Goal: Transaction & Acquisition: Purchase product/service

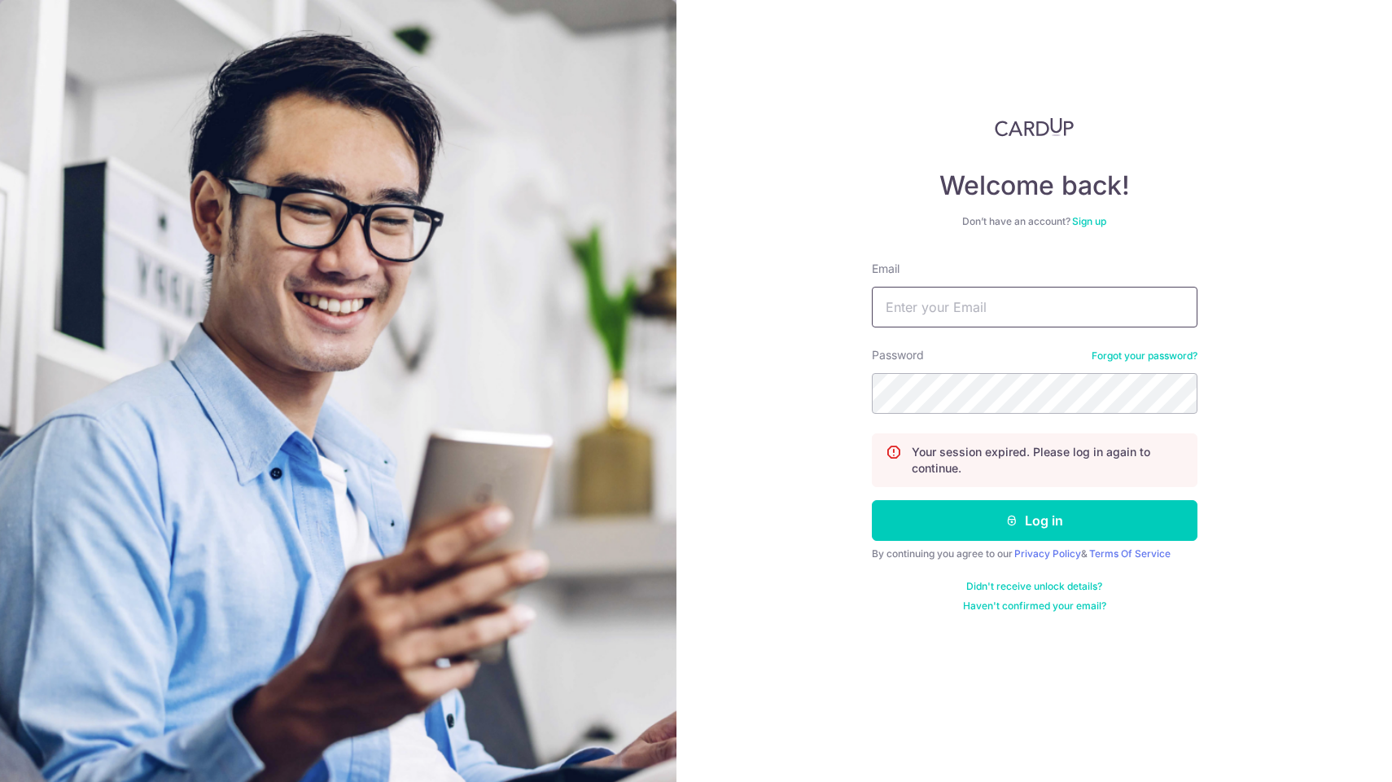
type input "davidwong@hazpak.com.sg"
click at [1034, 520] on button "Log in" at bounding box center [1035, 520] width 326 height 41
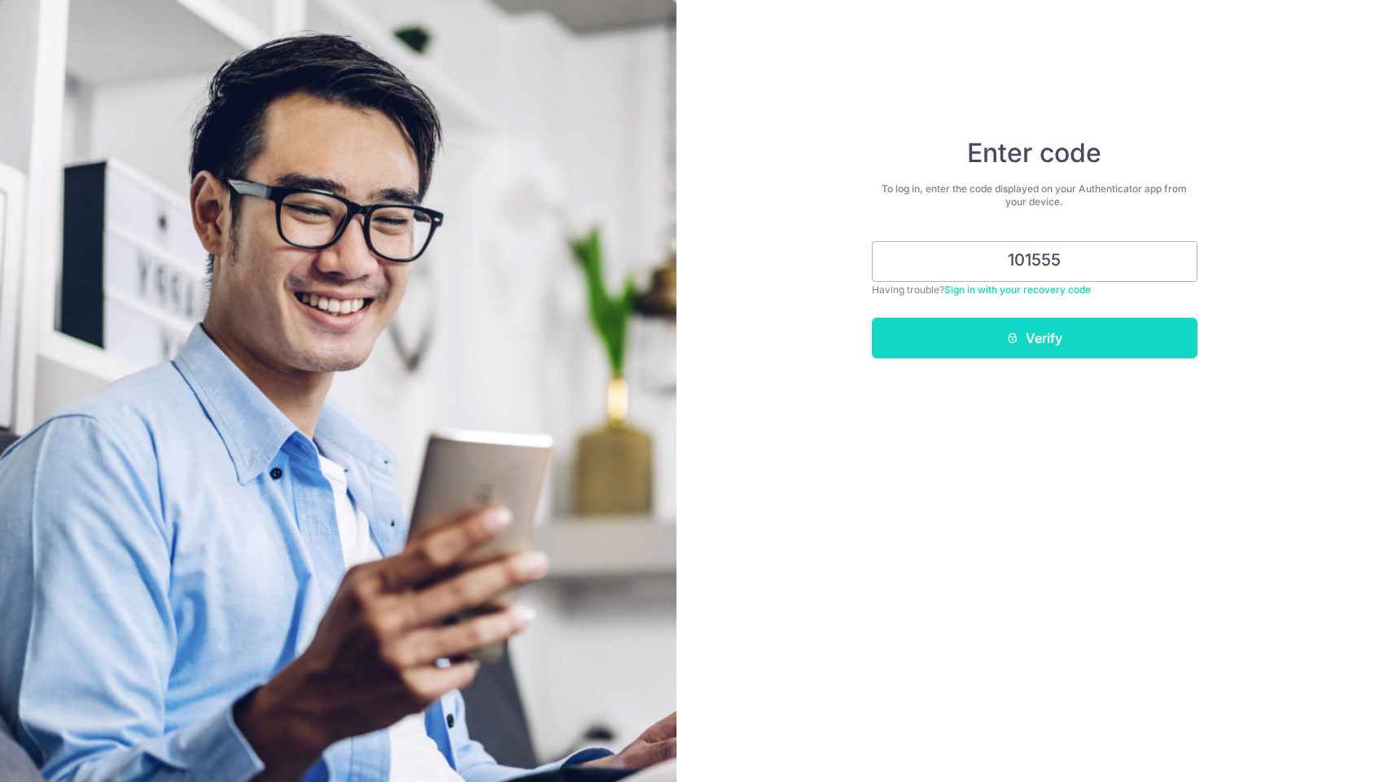
type input "101555"
click at [1030, 335] on button "Verify" at bounding box center [1035, 338] width 326 height 41
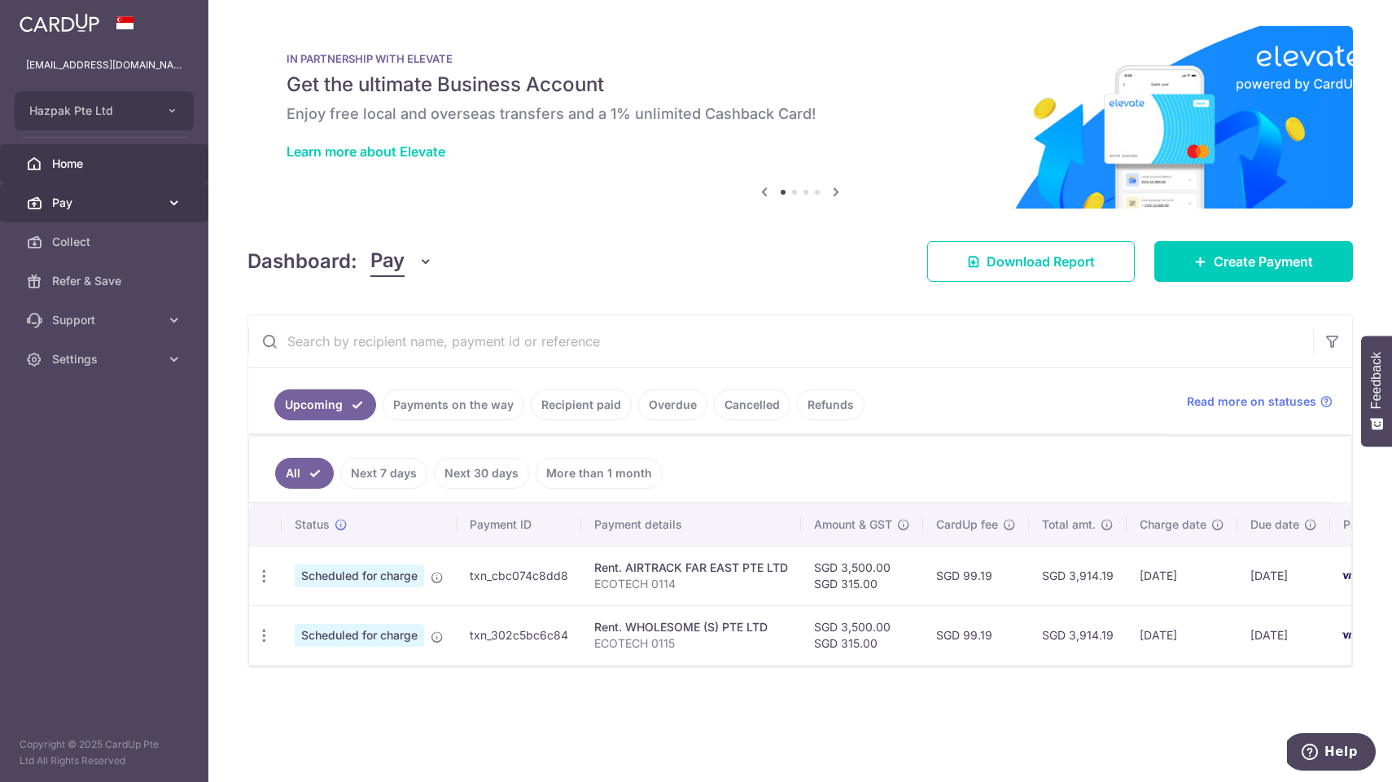
click at [135, 197] on span "Pay" at bounding box center [105, 203] width 107 height 16
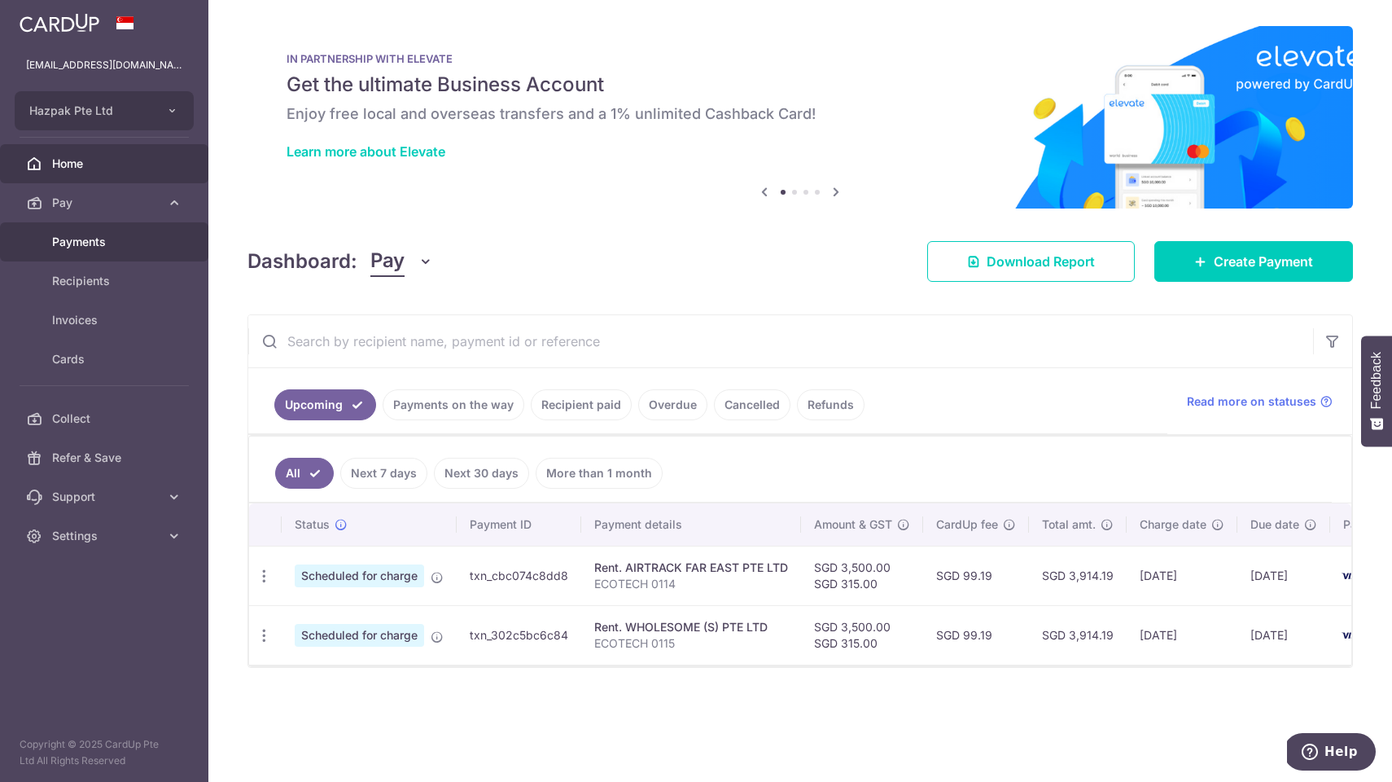
click at [85, 243] on span "Payments" at bounding box center [105, 242] width 107 height 16
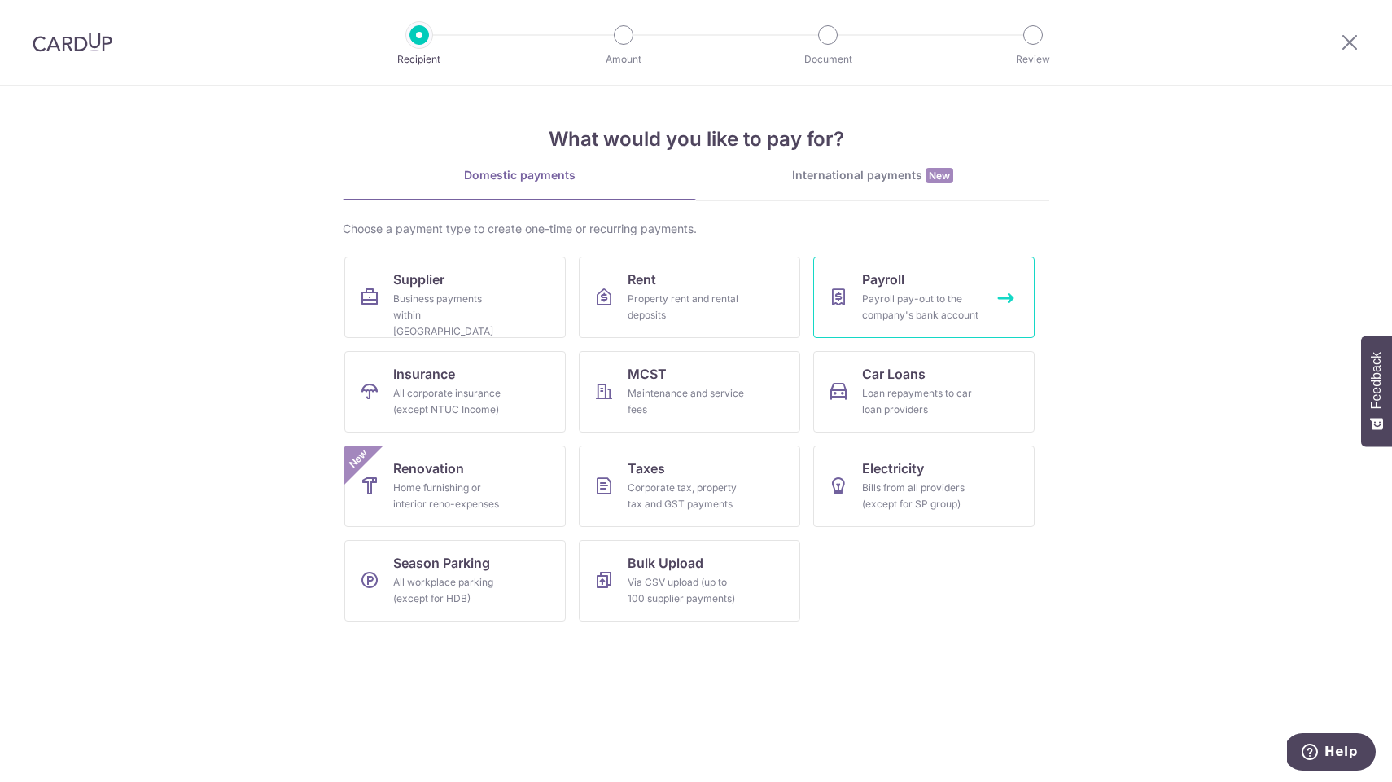
click at [912, 283] on link "Payroll Payroll pay-out to the company's bank account" at bounding box center [923, 296] width 221 height 81
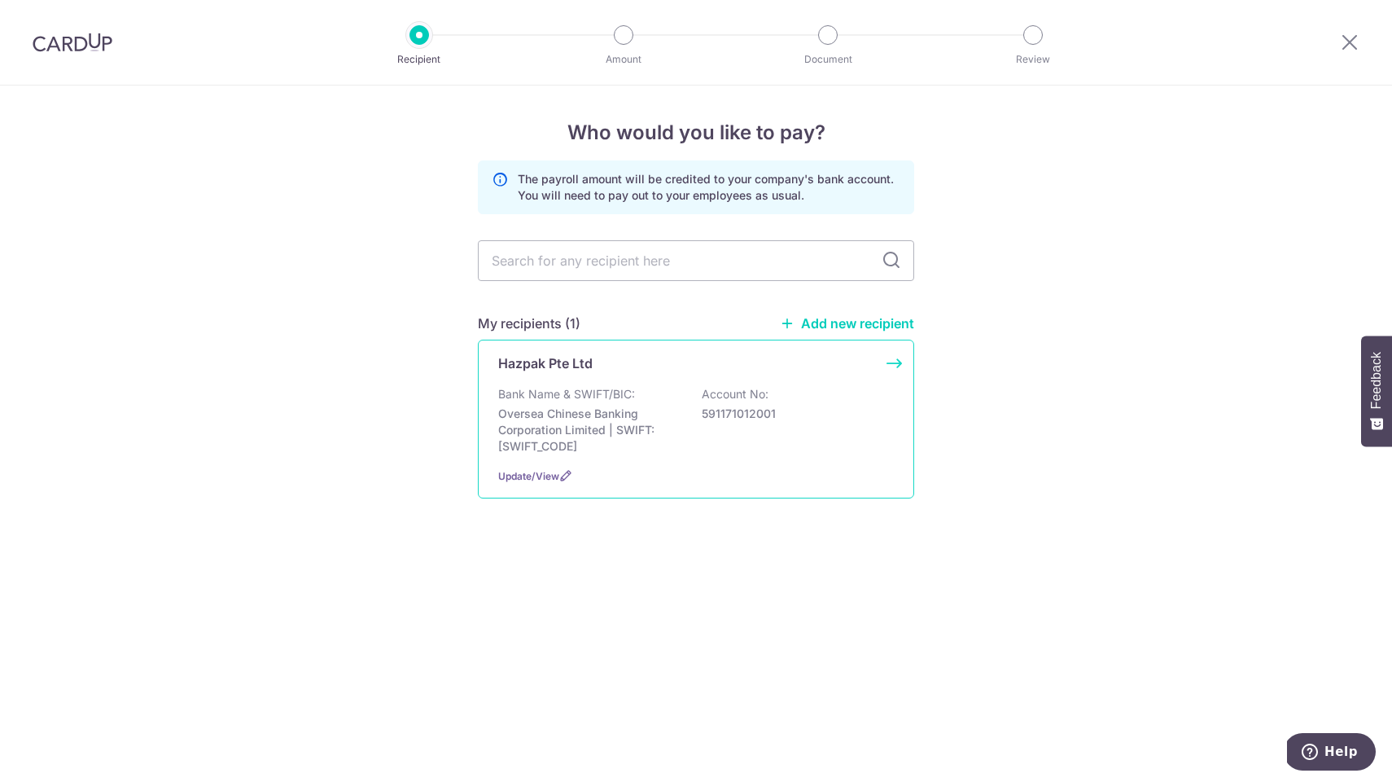
click at [579, 413] on p "Oversea Chinese Banking Corporation Limited | SWIFT: OCBCSGSGXXX" at bounding box center [589, 429] width 182 height 49
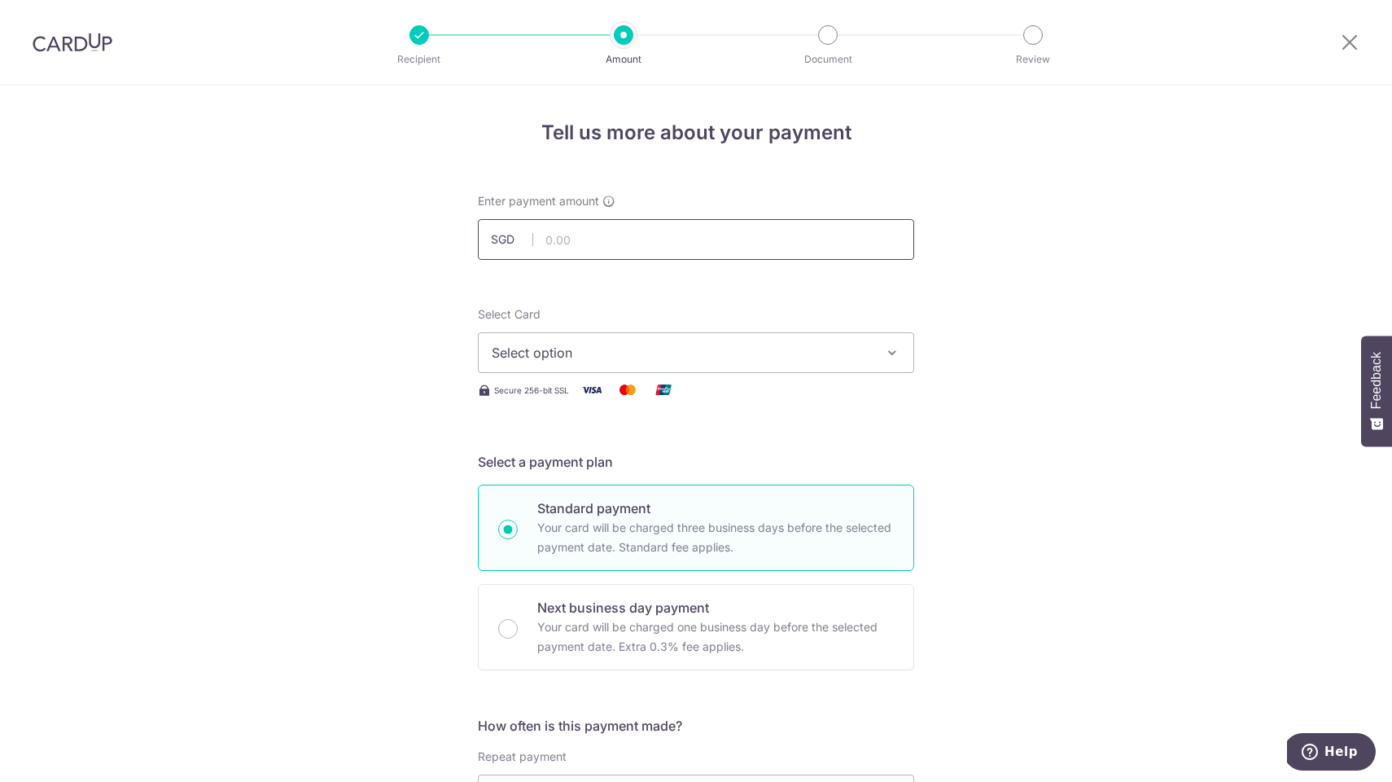
click at [562, 229] on input "text" at bounding box center [696, 239] width 436 height 41
paste input "83427.30"
click at [569, 355] on span "Select option" at bounding box center [681, 353] width 379 height 20
type input "83,427.30"
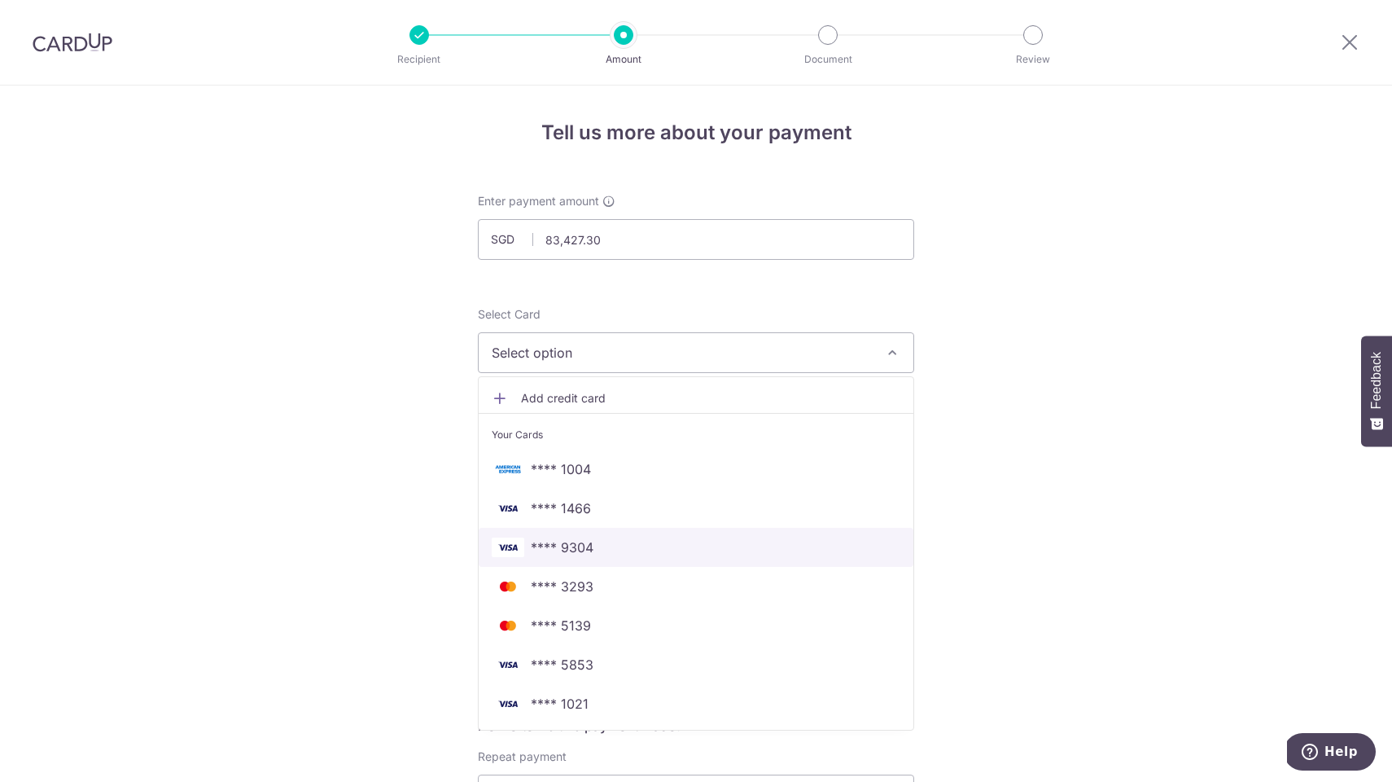
click at [681, 549] on span "**** 9304" at bounding box center [696, 547] width 409 height 20
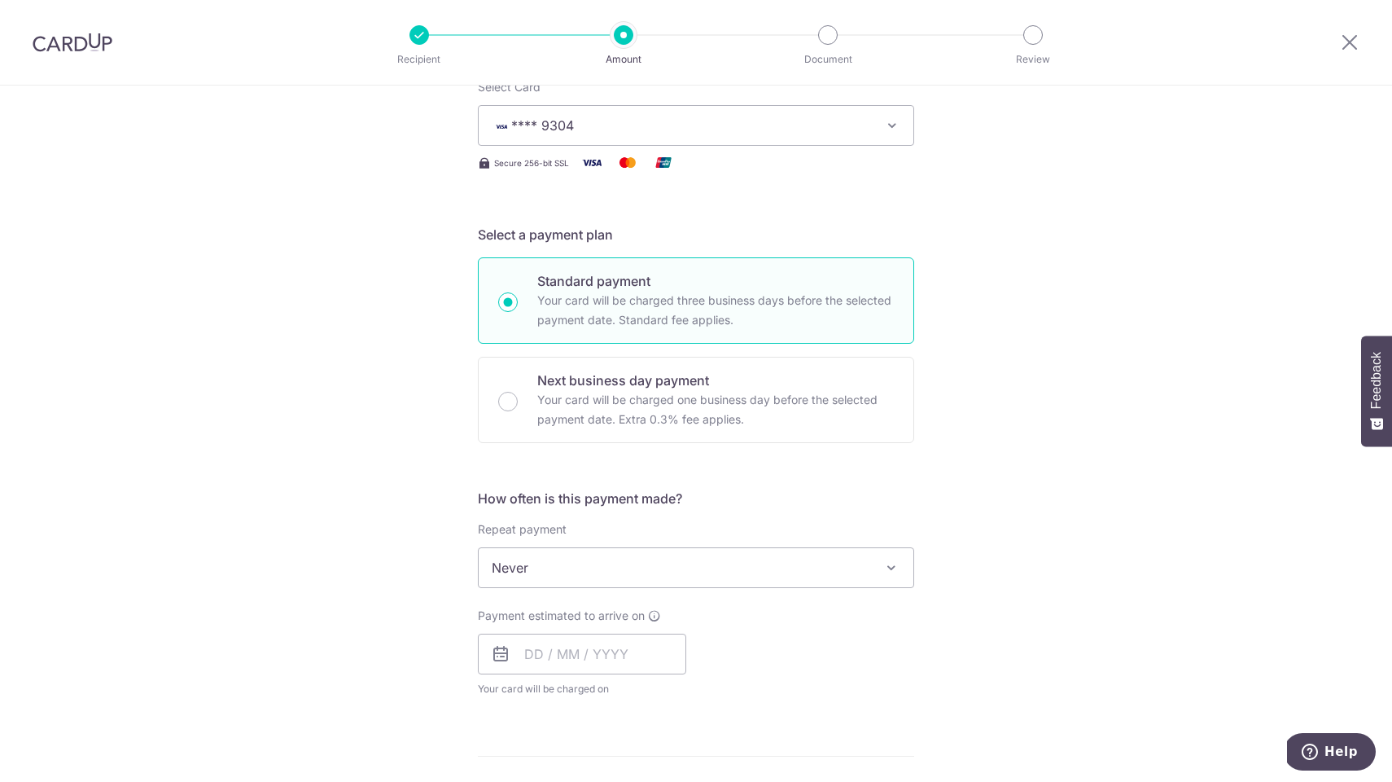
scroll to position [229, 0]
click at [586, 655] on input "text" at bounding box center [582, 652] width 208 height 41
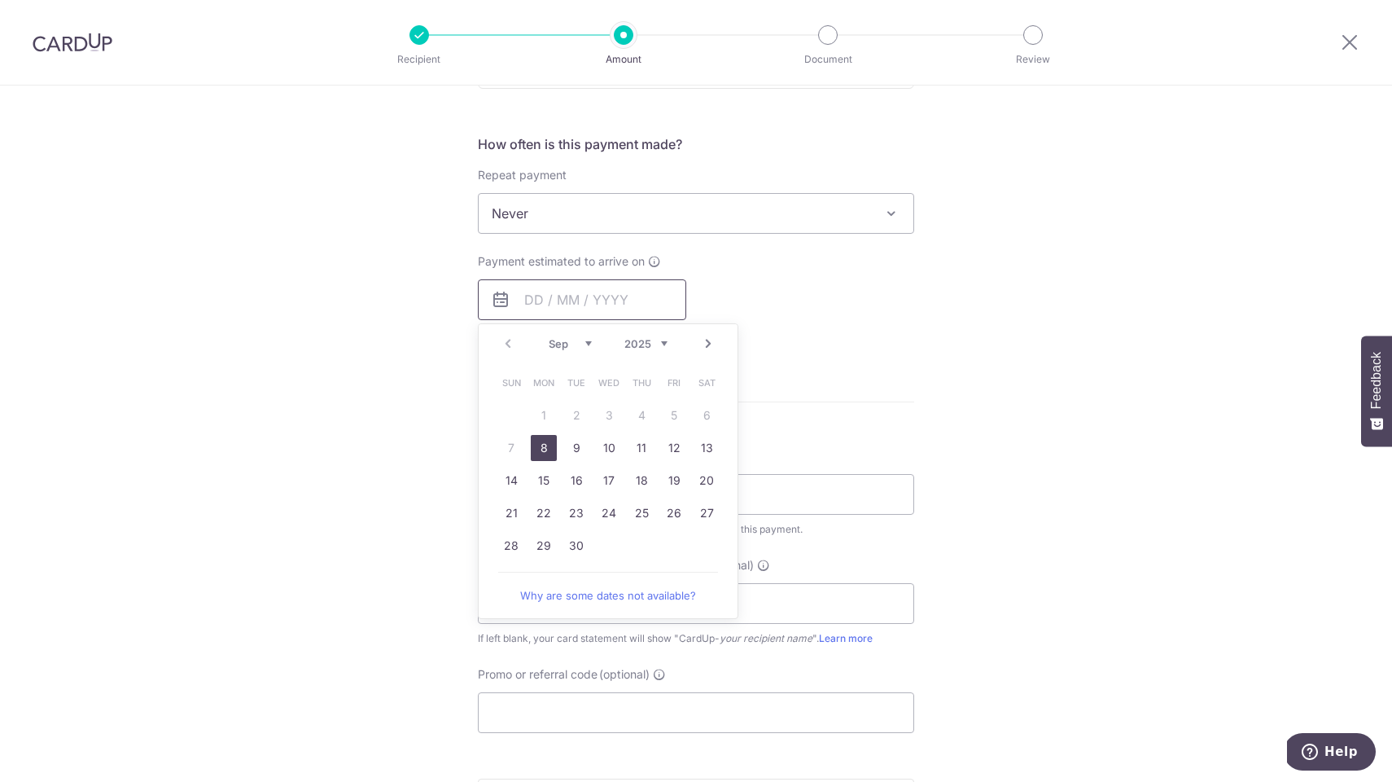
scroll to position [585, 0]
click at [539, 443] on link "8" at bounding box center [544, 445] width 26 height 26
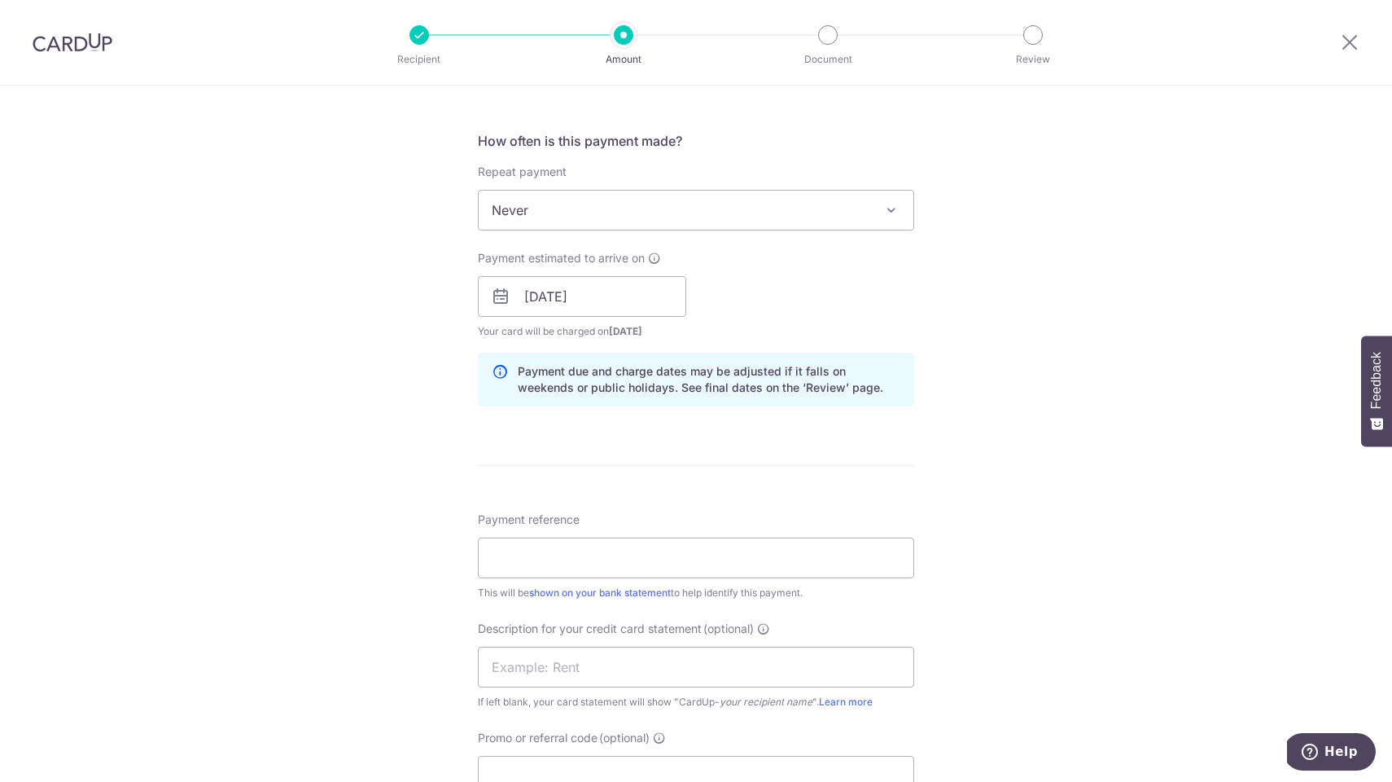
scroll to position [596, 0]
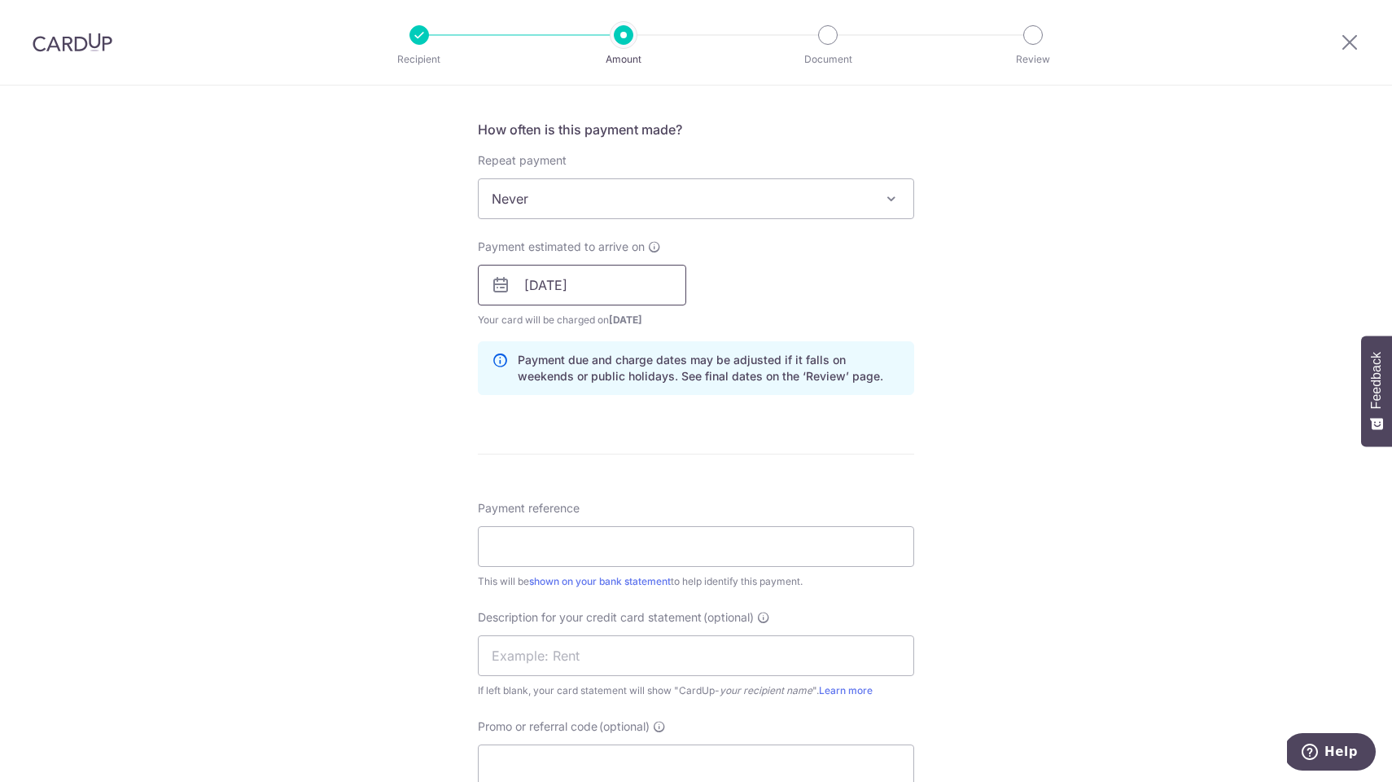
click at [620, 283] on input "08/09/2025" at bounding box center [582, 285] width 208 height 41
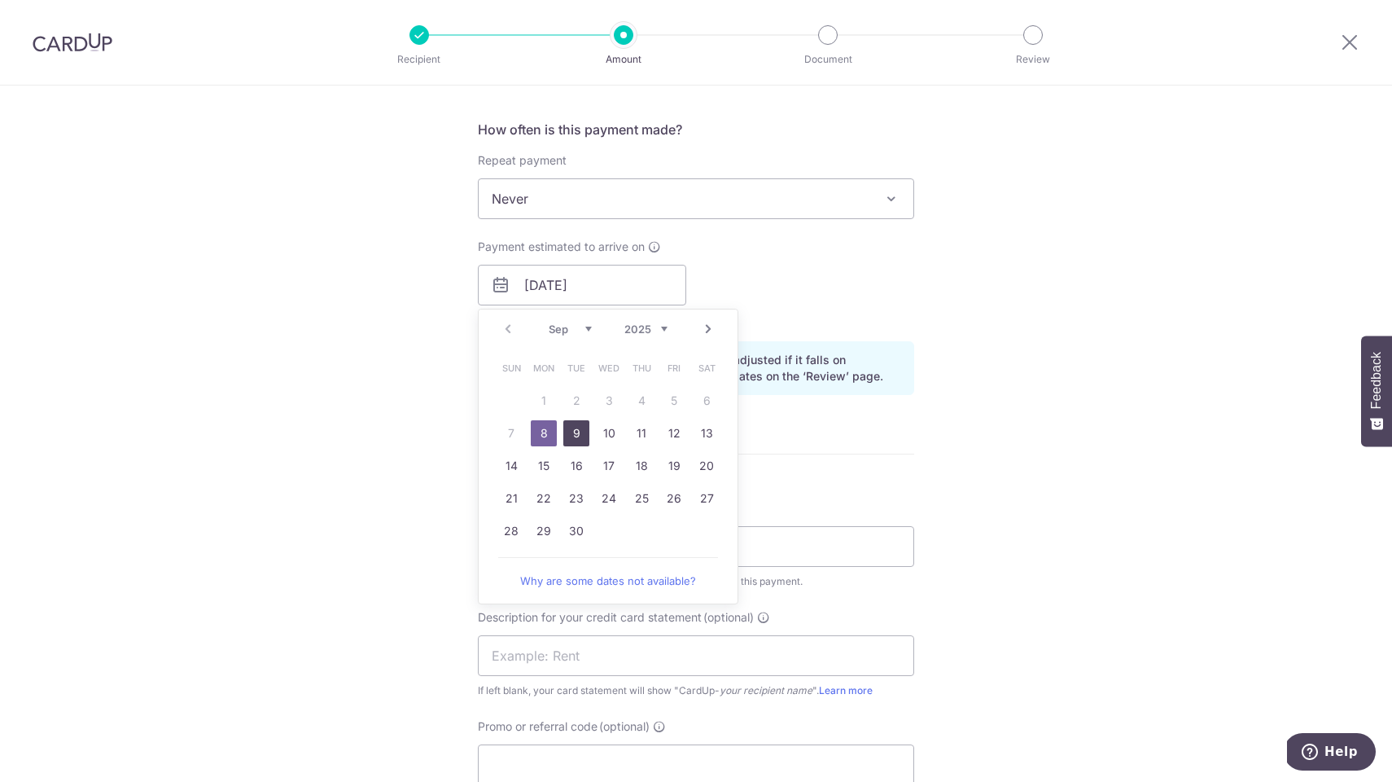
click at [575, 427] on link "9" at bounding box center [576, 433] width 26 height 26
type input "09/09/2025"
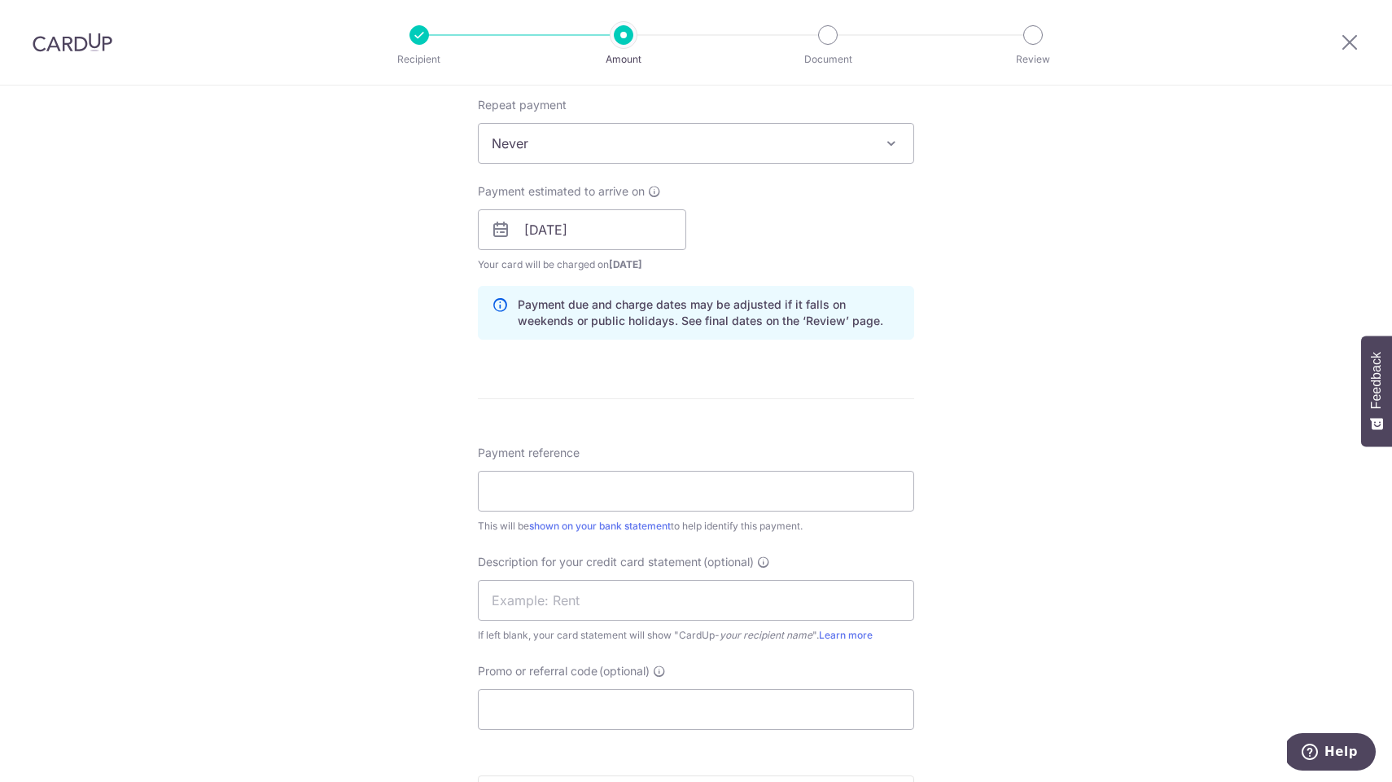
scroll to position [664, 0]
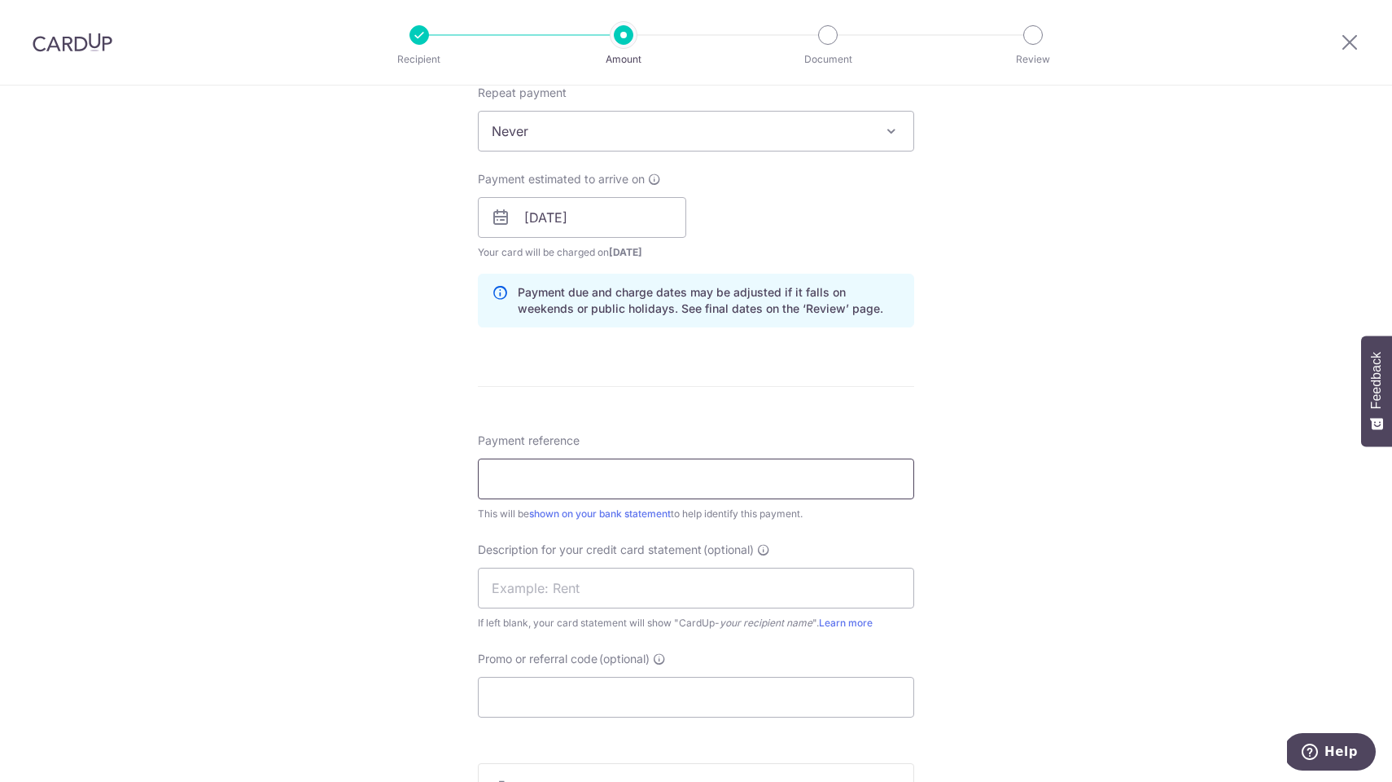
click at [543, 484] on input "Payment reference" at bounding box center [696, 478] width 436 height 41
type input "AUG PAYROLL"
click at [523, 583] on input "AUG PAYROLL" at bounding box center [696, 588] width 436 height 41
type input "AUG 2025PAYROLL"
click at [646, 703] on input "Promo or referral code (optional)" at bounding box center [696, 697] width 436 height 41
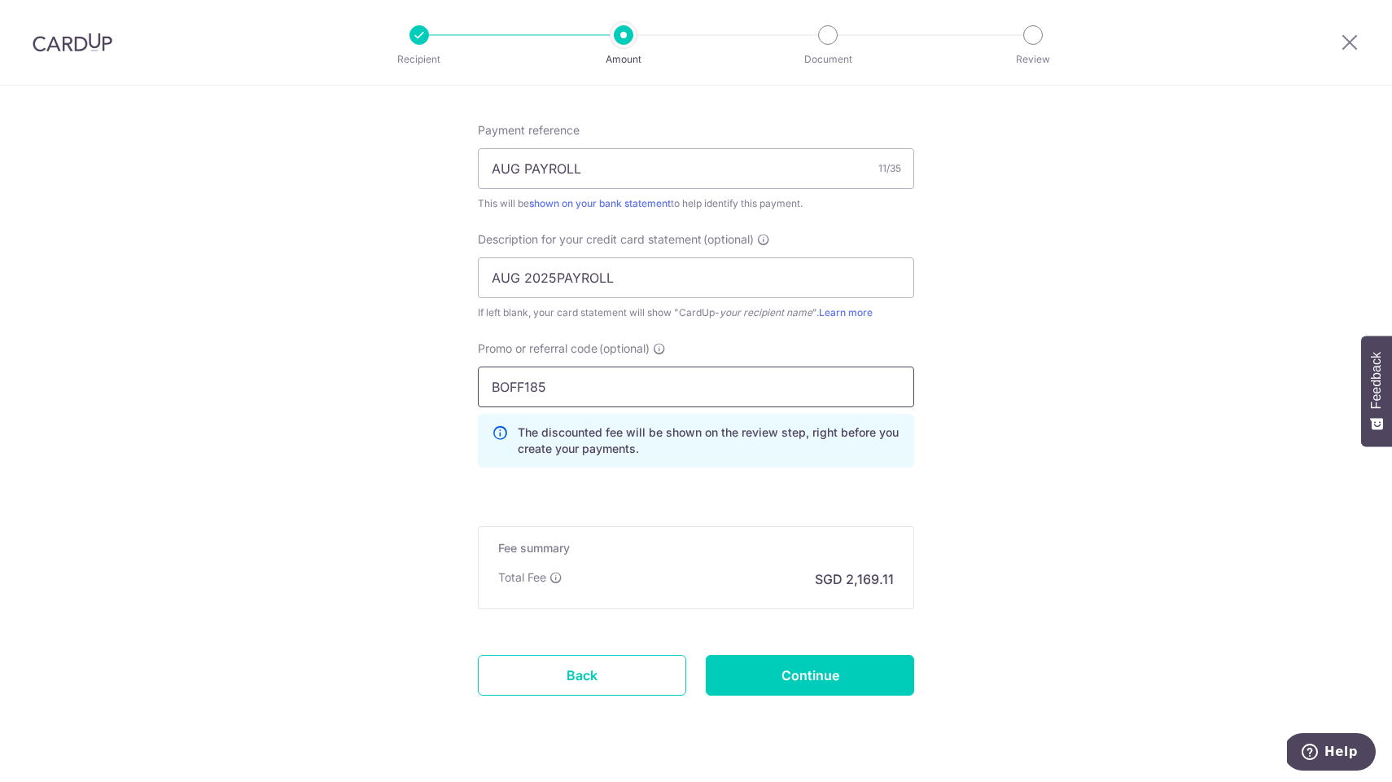
scroll to position [977, 0]
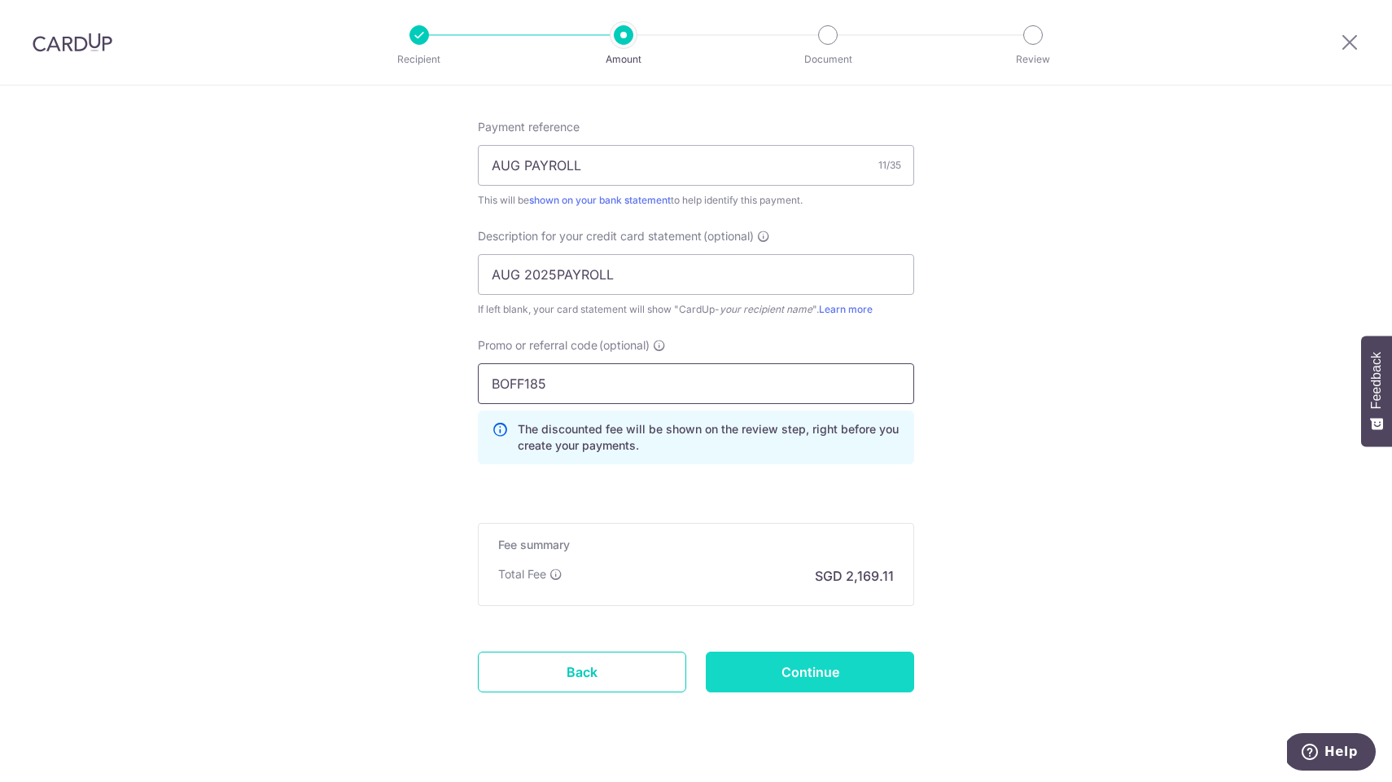
type input "BOFF185"
click at [815, 675] on input "Continue" at bounding box center [810, 671] width 208 height 41
type input "Create Schedule"
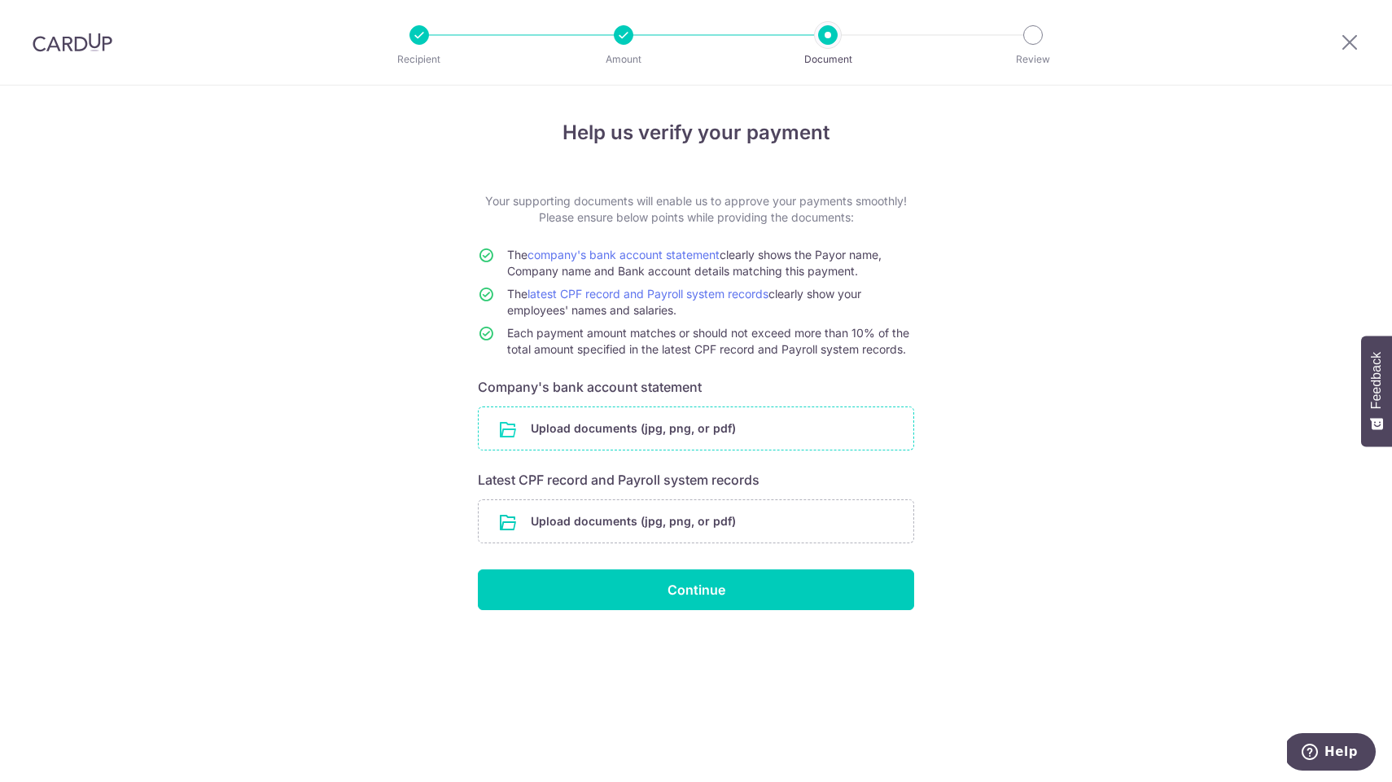
click at [618, 427] on input "file" at bounding box center [696, 428] width 435 height 42
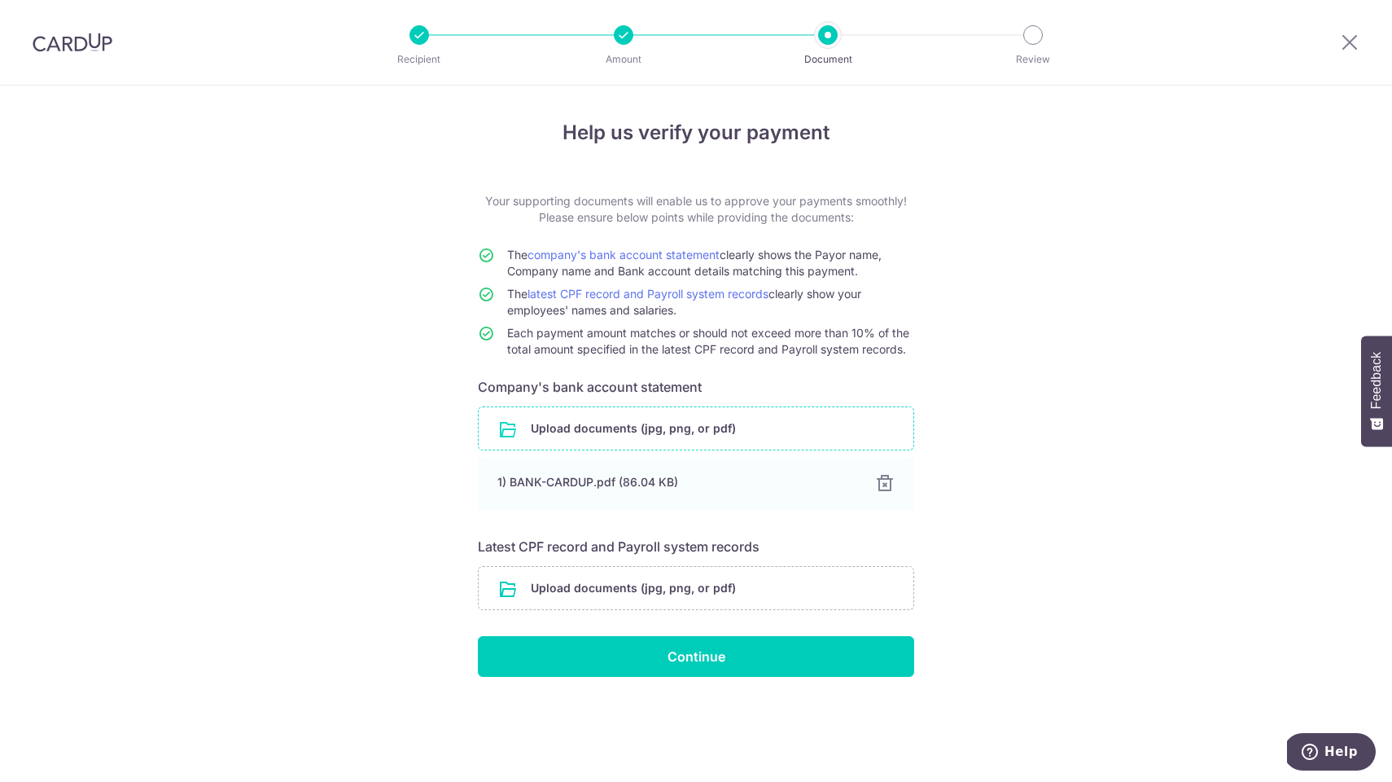
click at [752, 429] on input "file" at bounding box center [696, 428] width 435 height 42
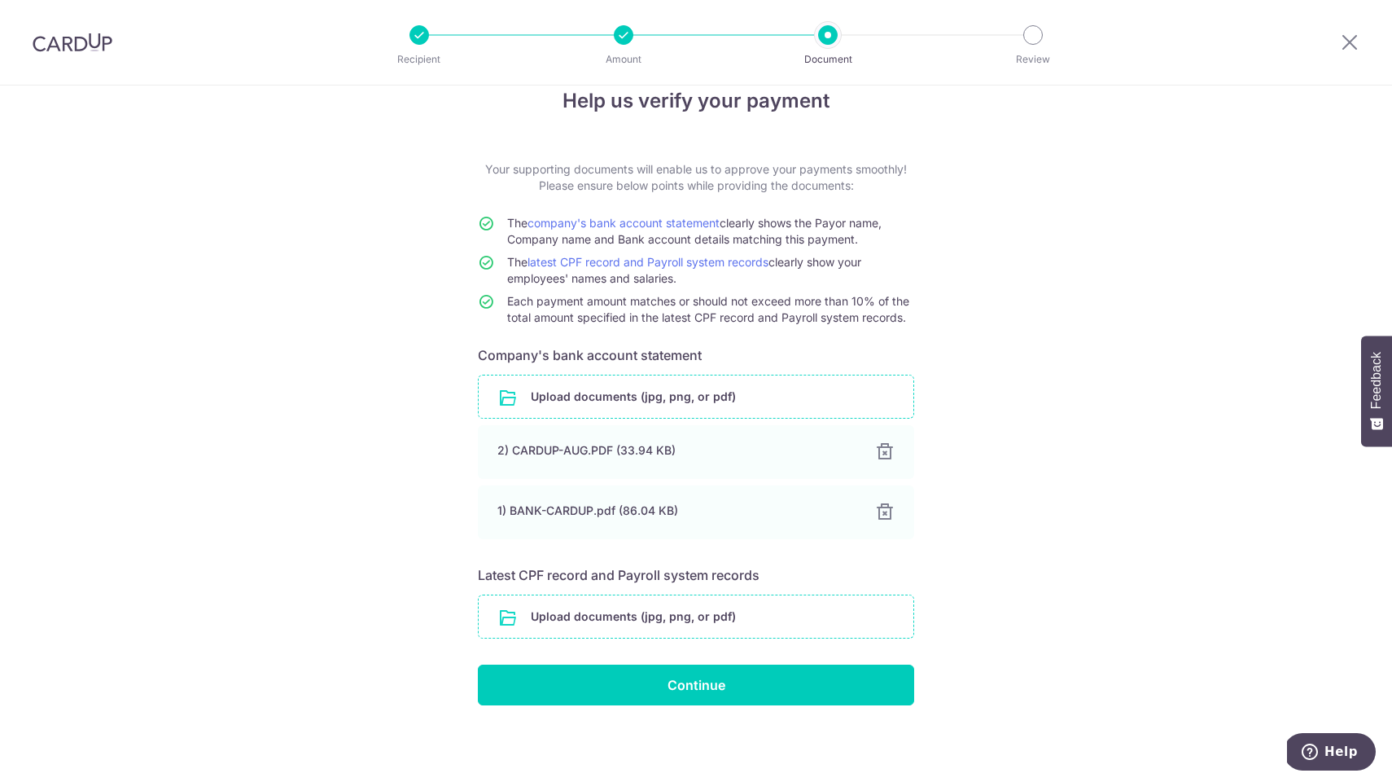
scroll to position [32, 0]
click at [665, 626] on input "file" at bounding box center [696, 616] width 435 height 42
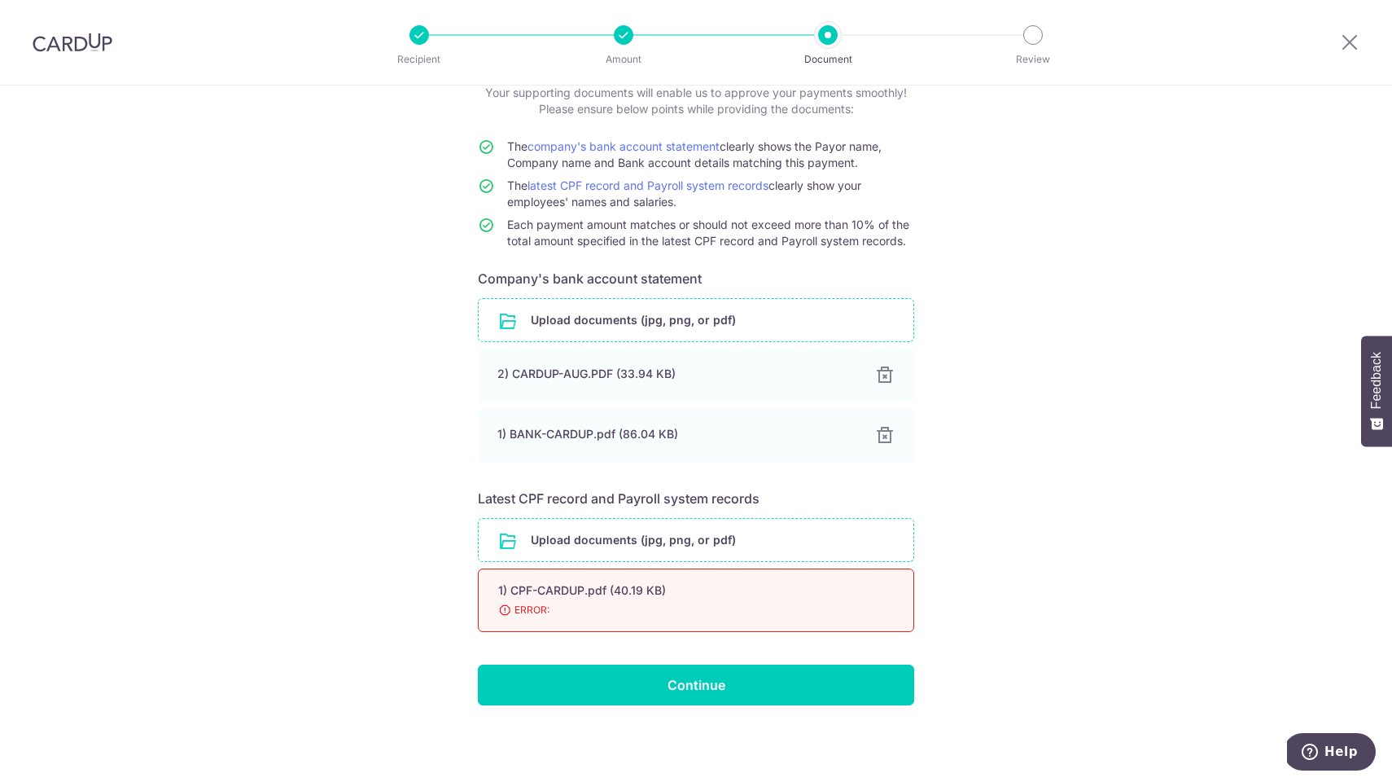
scroll to position [108, 0]
click at [544, 541] on input "file" at bounding box center [696, 540] width 435 height 42
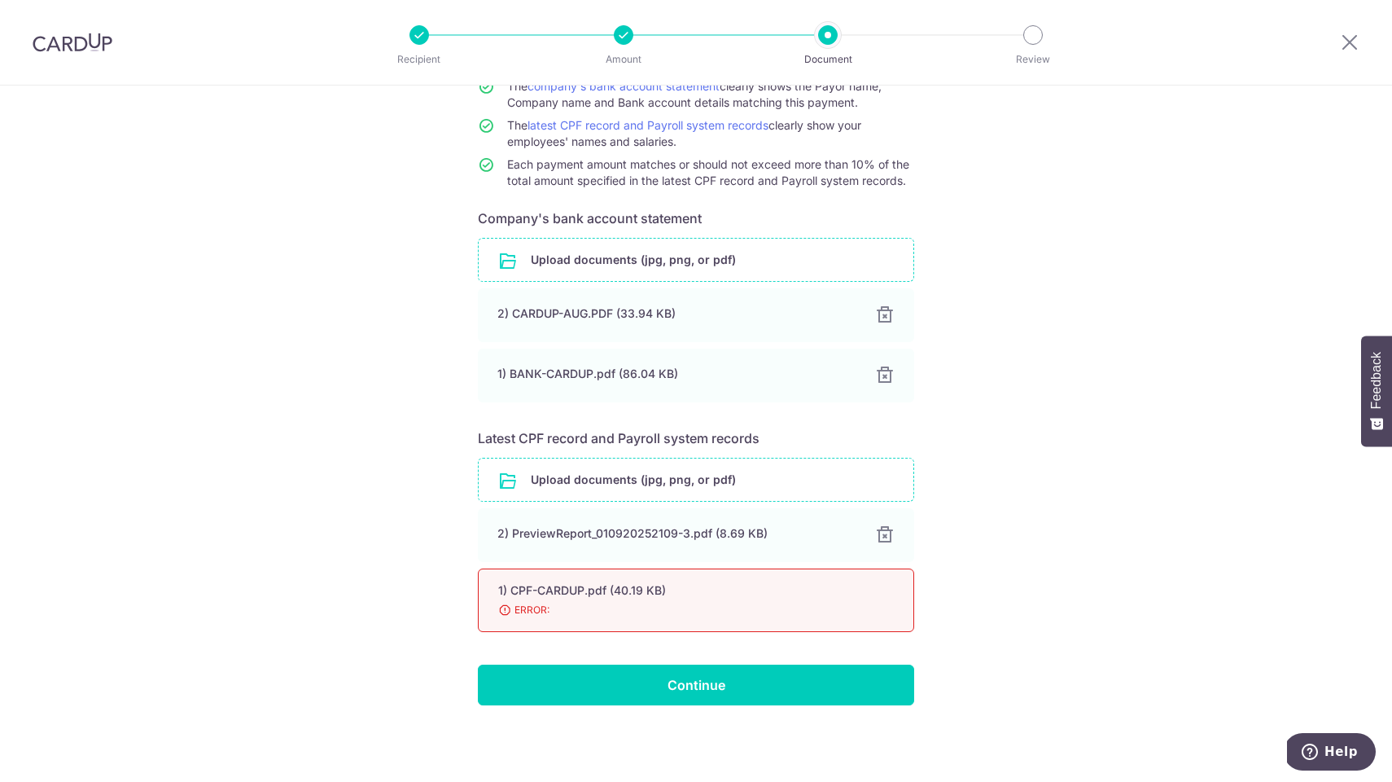
scroll to position [169, 0]
click at [884, 534] on div at bounding box center [884, 535] width 20 height 20
